Goal: Find contact information: Find contact information

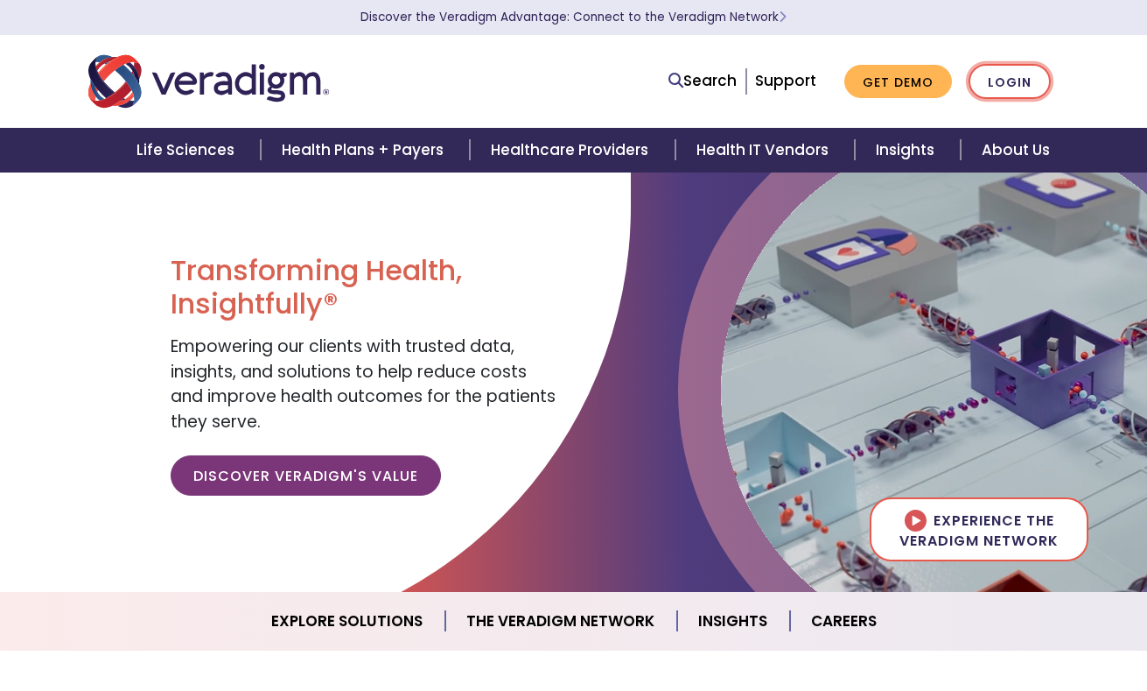
drag, startPoint x: 1009, startPoint y: 79, endPoint x: 920, endPoint y: 113, distance: 95.6
click at [1009, 80] on link "Login" at bounding box center [1010, 82] width 82 height 36
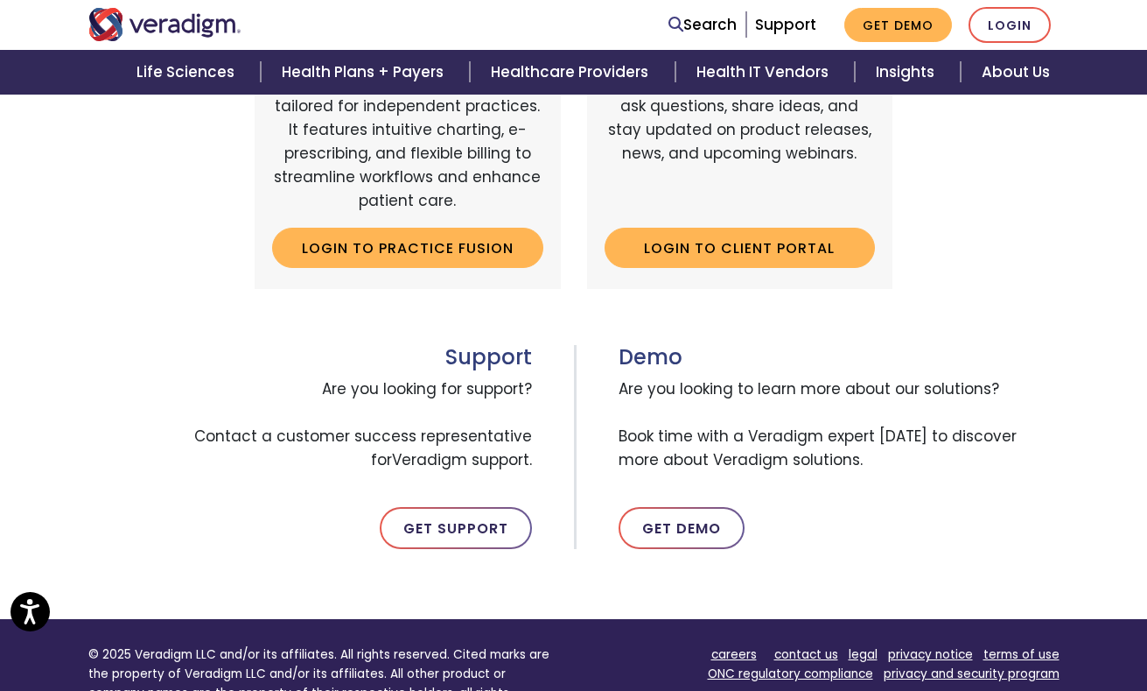
scroll to position [1081, 0]
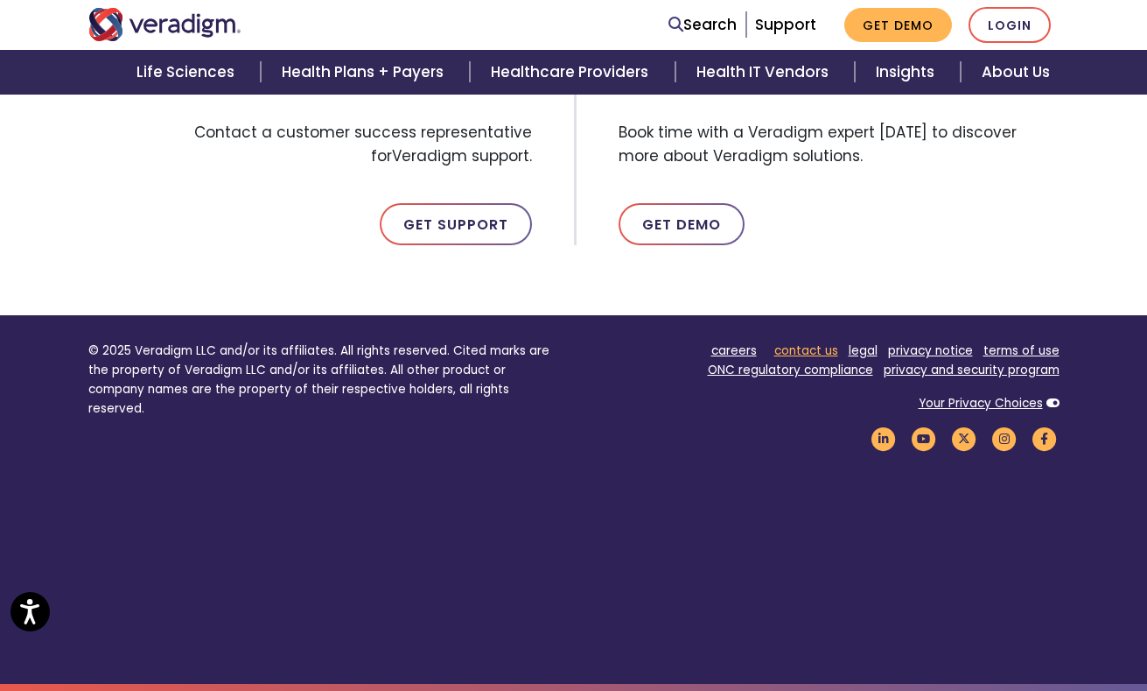
click at [812, 351] on link "contact us" at bounding box center [807, 350] width 64 height 17
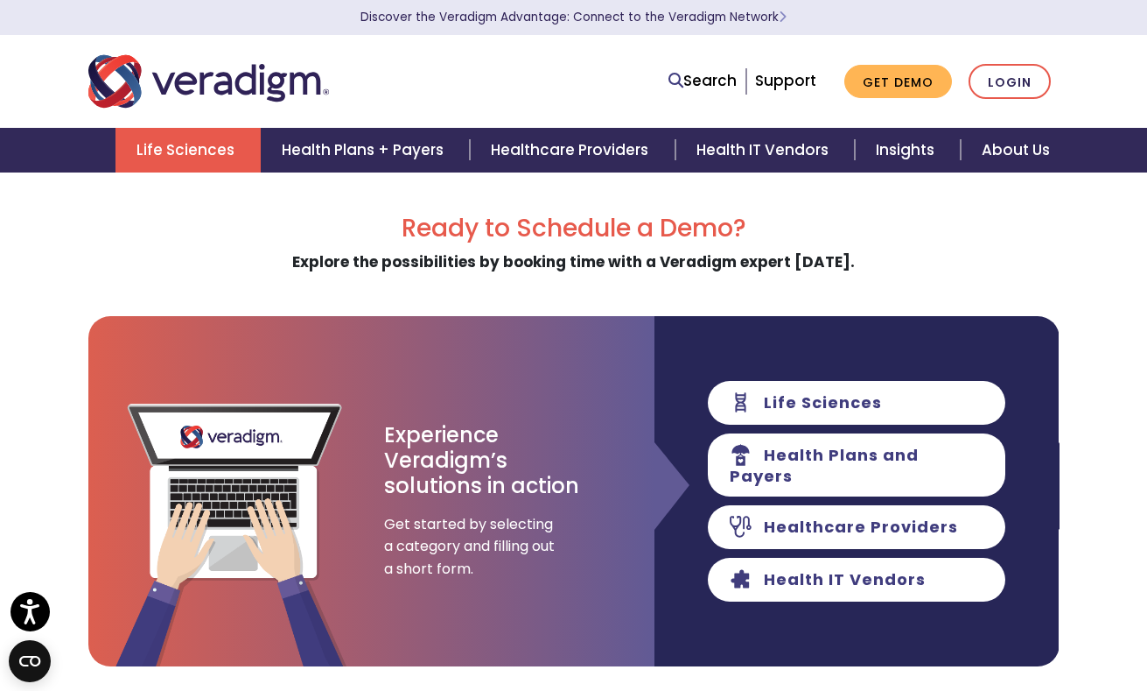
click at [172, 145] on link "Life Sciences" at bounding box center [188, 150] width 145 height 45
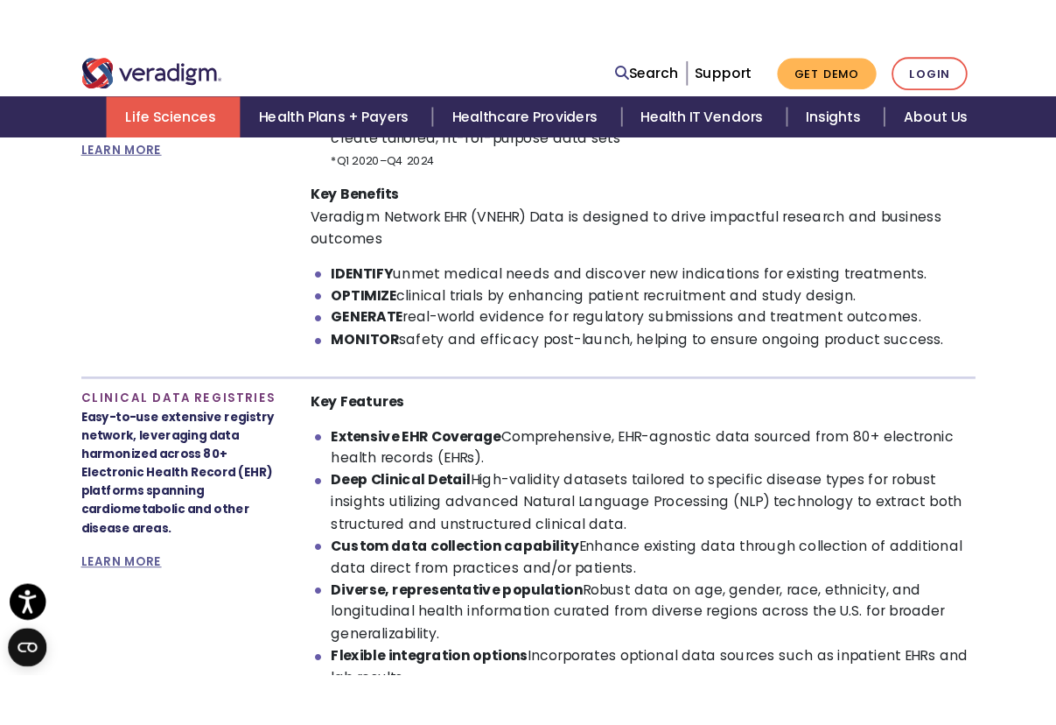
scroll to position [1313, 0]
